Goal: Task Accomplishment & Management: Manage account settings

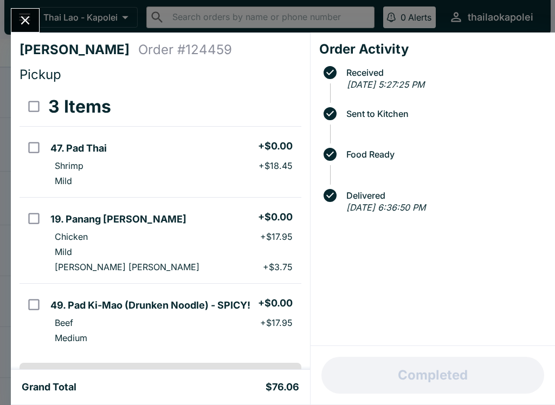
click at [37, 17] on button "Close" at bounding box center [25, 20] width 28 height 23
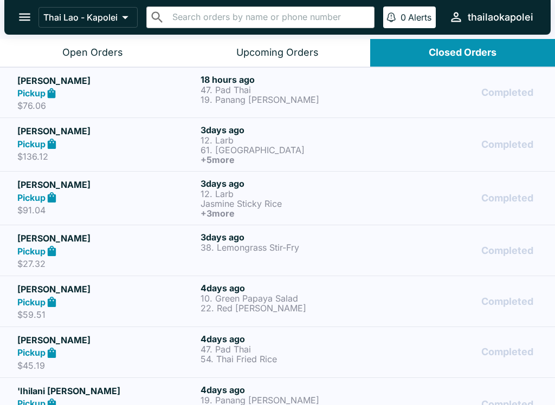
click at [139, 48] on button "Open Orders" at bounding box center [92, 53] width 185 height 28
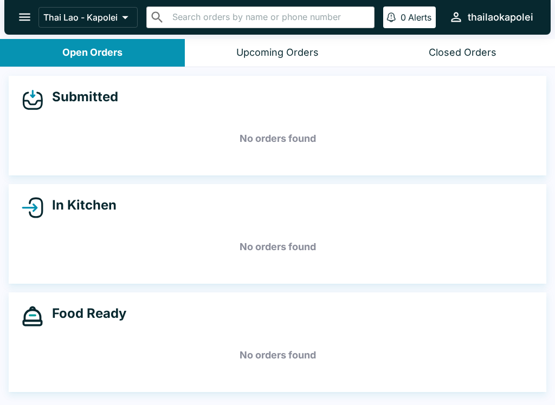
click at [450, 50] on div "Closed Orders" at bounding box center [463, 53] width 68 height 12
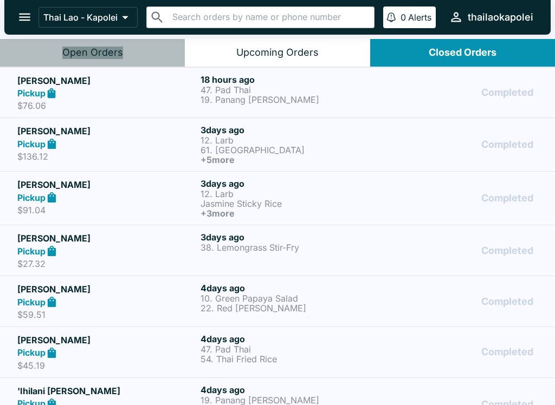
click at [106, 55] on div "Open Orders" at bounding box center [92, 53] width 61 height 12
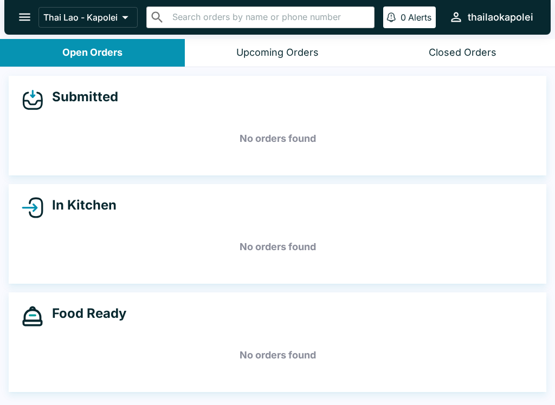
click at [36, 14] on button "open drawer" at bounding box center [25, 17] width 28 height 28
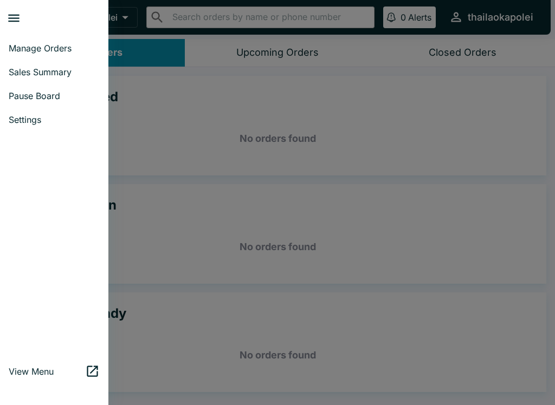
click at [69, 94] on span "Pause Board" at bounding box center [54, 95] width 91 height 11
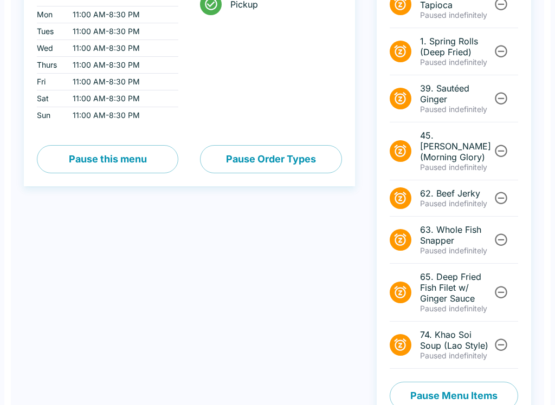
scroll to position [197, 0]
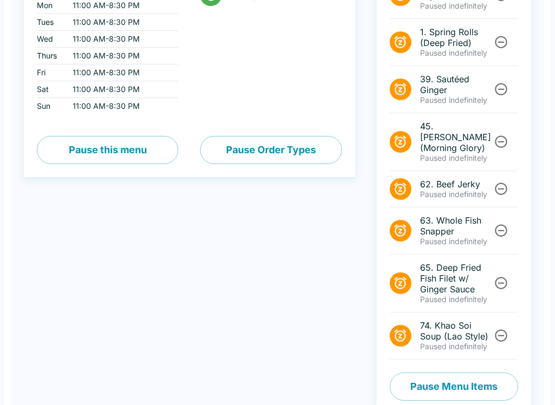
click at [432, 378] on button "Pause Menu Items" at bounding box center [454, 387] width 128 height 28
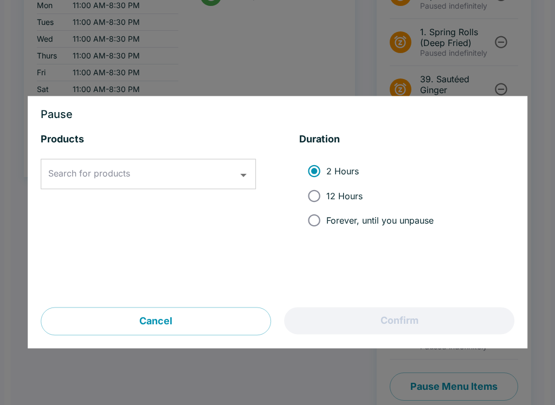
click at [260, 64] on div at bounding box center [277, 202] width 555 height 405
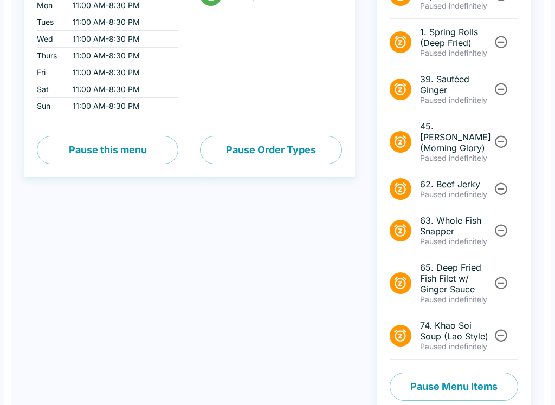
click at [414, 379] on button "Pause Menu Items" at bounding box center [454, 387] width 128 height 28
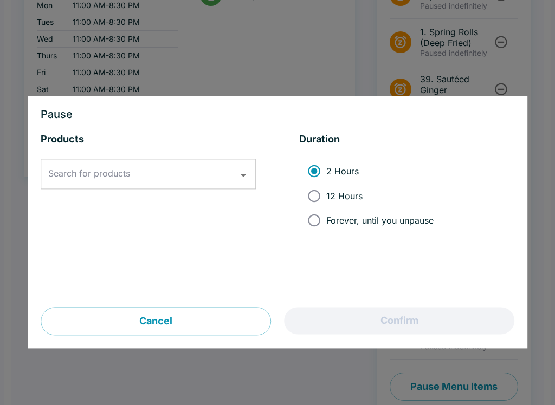
click at [195, 172] on input "Search for products" at bounding box center [140, 174] width 189 height 21
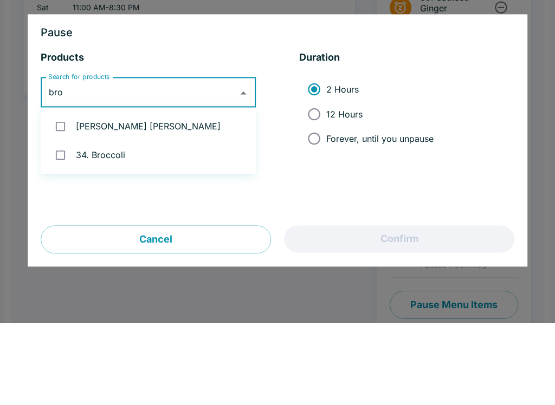
type input "brow"
click at [164, 194] on li "[PERSON_NAME] [PERSON_NAME]" at bounding box center [148, 208] width 215 height 29
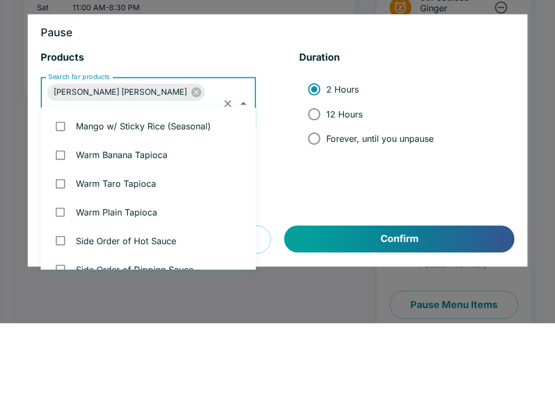
checkbox input "true"
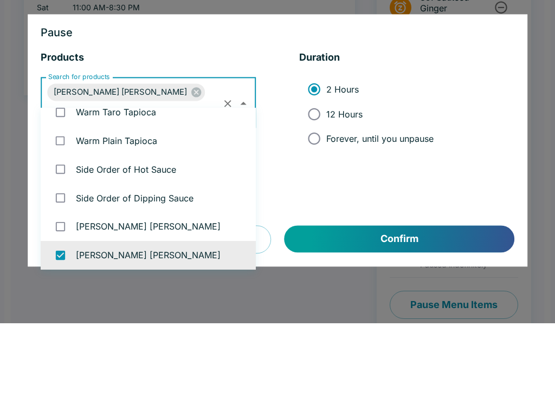
click at [358, 191] on span "12 Hours" at bounding box center [344, 196] width 36 height 11
click at [326, 184] on input "12 Hours" at bounding box center [314, 196] width 24 height 24
radio input "true"
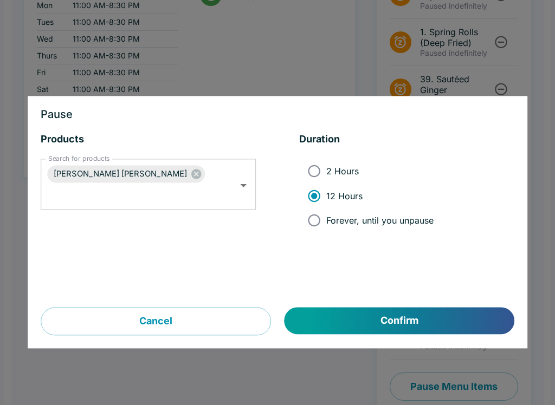
click at [432, 325] on button "Confirm" at bounding box center [399, 321] width 230 height 27
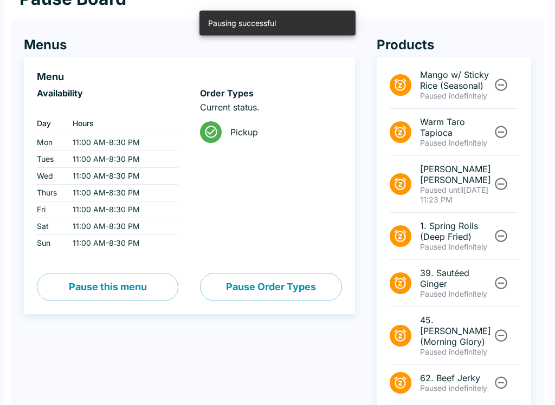
scroll to position [0, 0]
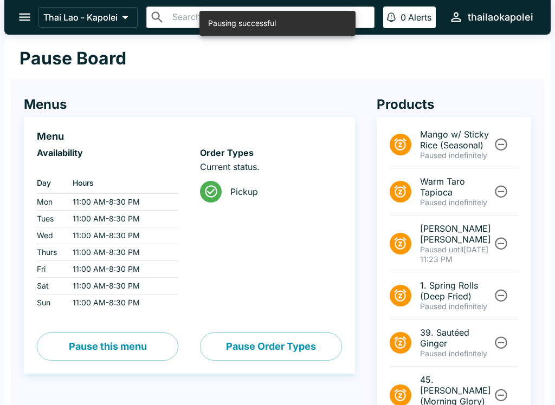
click at [23, 25] on button "open drawer" at bounding box center [25, 17] width 28 height 28
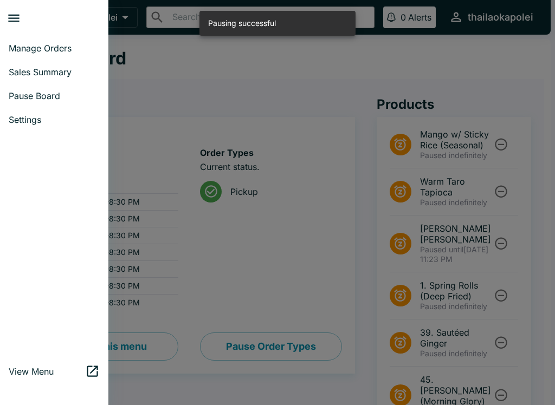
click at [69, 49] on span "Manage Orders" at bounding box center [54, 48] width 91 height 11
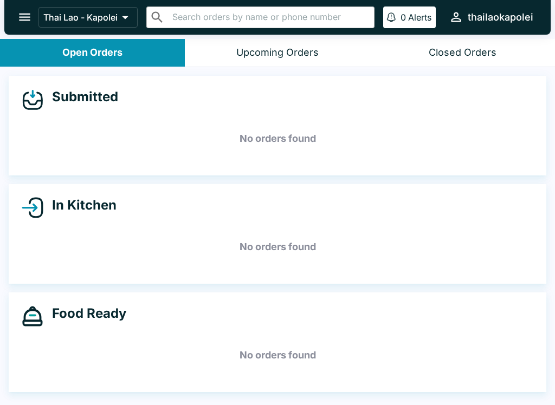
click at [37, 3] on div "Thai Lao - Kapolei ​ ​ 0 Alerts thailaokapolei" at bounding box center [277, 17] width 546 height 35
click at [21, 24] on icon "open drawer" at bounding box center [24, 17] width 15 height 15
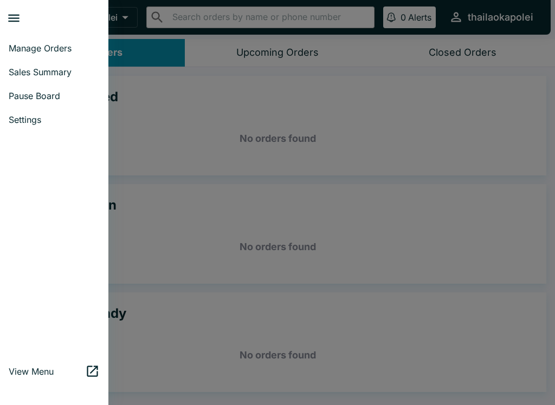
click at [62, 96] on span "Pause Board" at bounding box center [54, 95] width 91 height 11
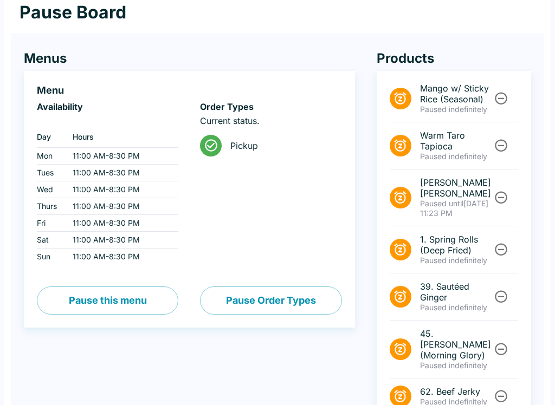
click at [503, 91] on button "Unpause" at bounding box center [501, 99] width 20 height 20
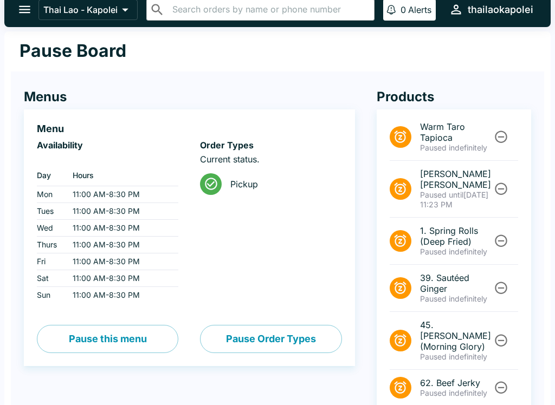
scroll to position [7, 0]
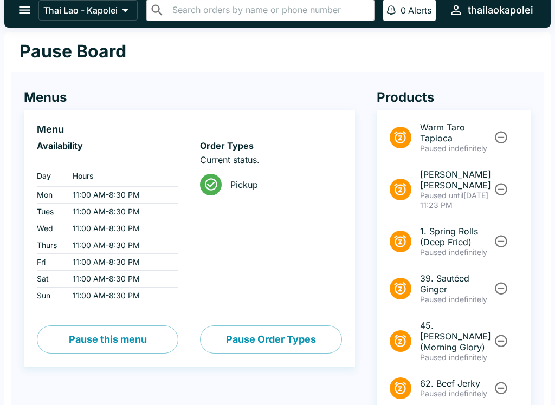
click at [40, 73] on div "Menus Menu Availability ‏ Day Hours Mon 11:00 AM - 8:30 PM Tues 11:00 AM - 8:30…" at bounding box center [178, 338] width 353 height 541
click at [28, 14] on icon "open drawer" at bounding box center [24, 11] width 11 height 8
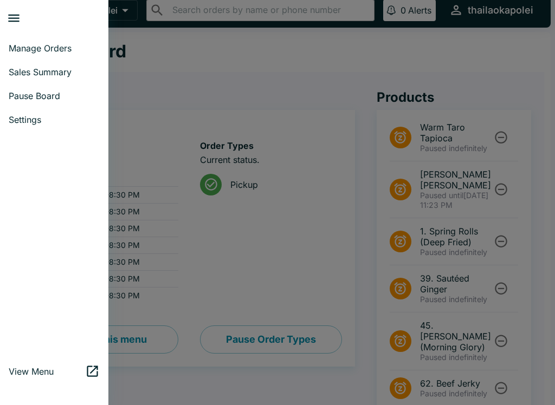
click at [53, 50] on span "Manage Orders" at bounding box center [54, 48] width 91 height 11
